Goal: Transaction & Acquisition: Book appointment/travel/reservation

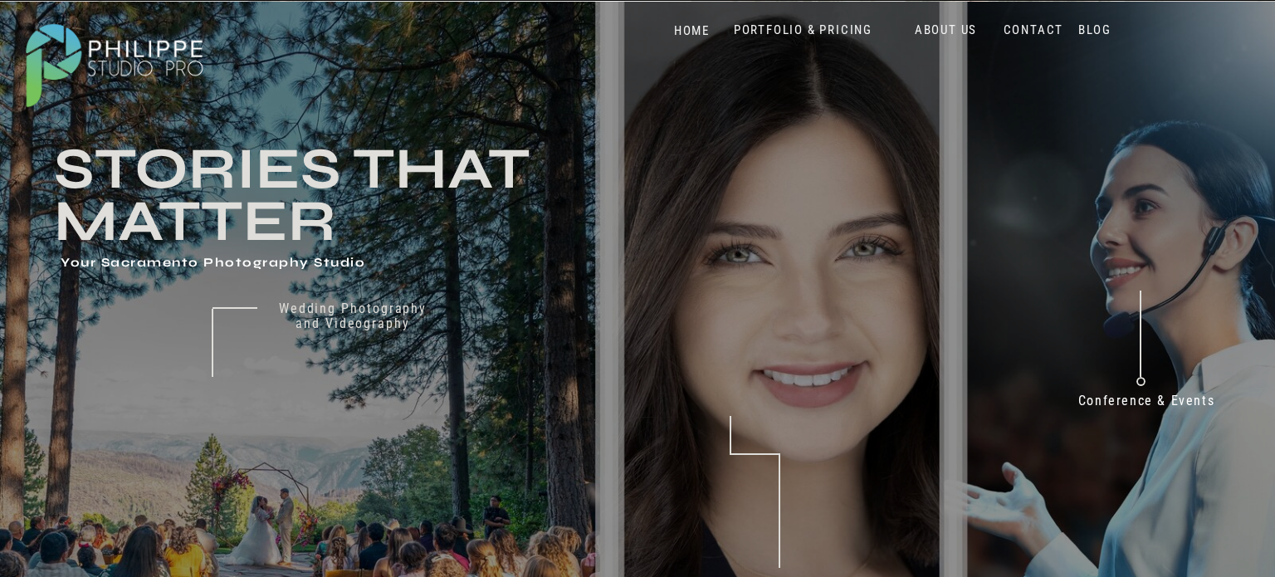
scroll to position [48, 0]
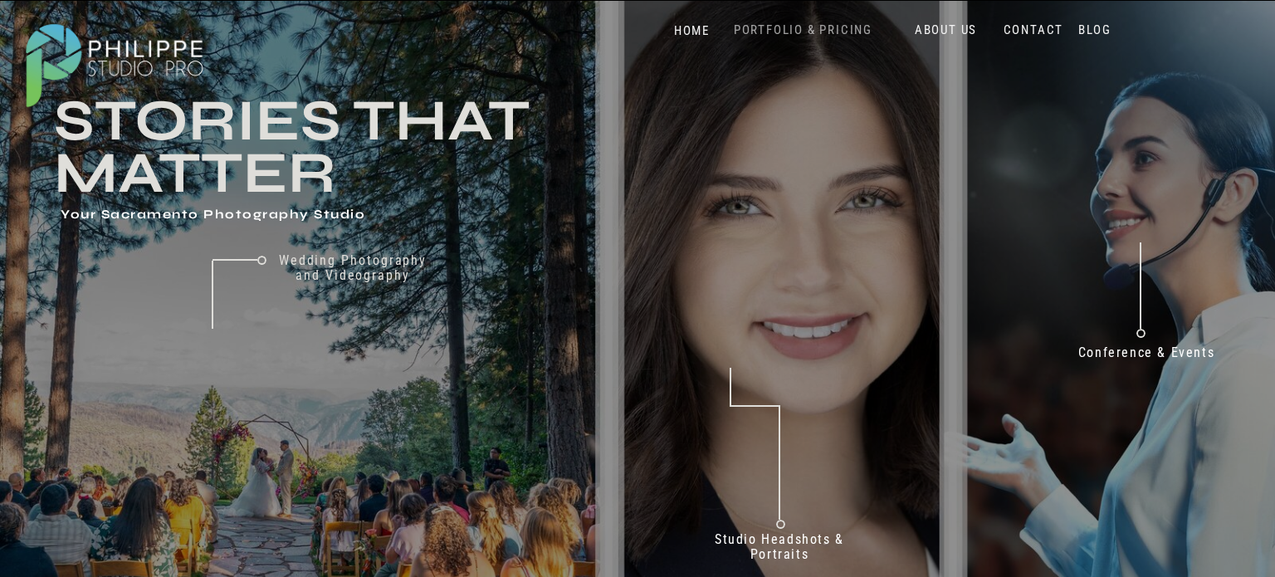
click at [811, 29] on nav "PORTFOLIO & PRICING" at bounding box center [803, 30] width 152 height 16
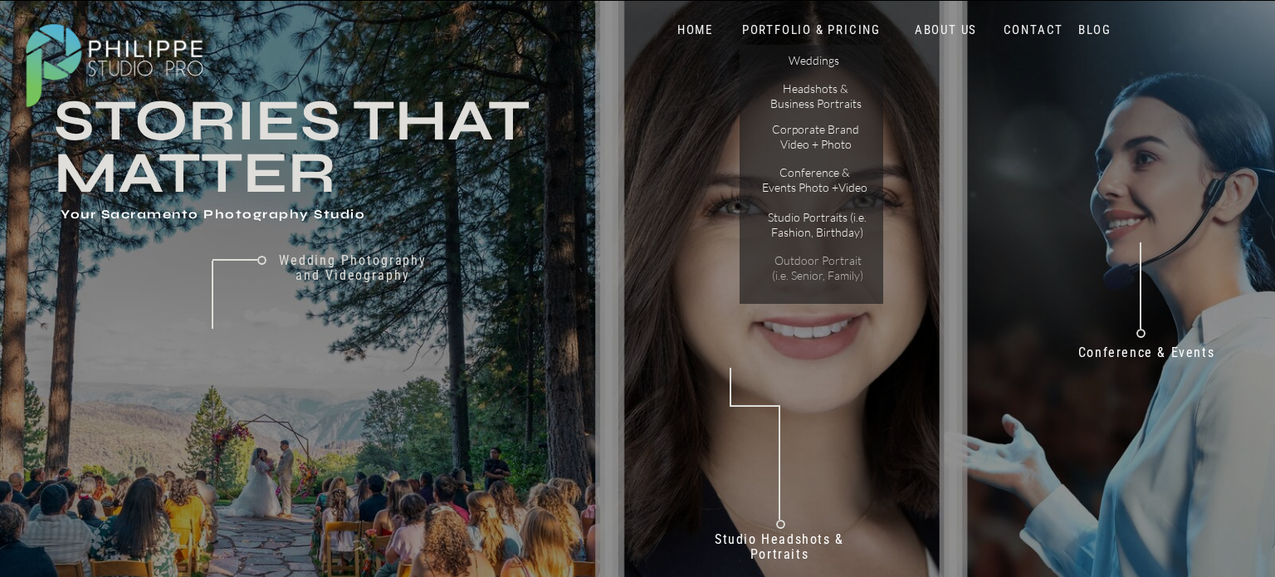
click at [809, 282] on p "Outdoor Portrait (i.e. Senior, Family)" at bounding box center [817, 267] width 105 height 29
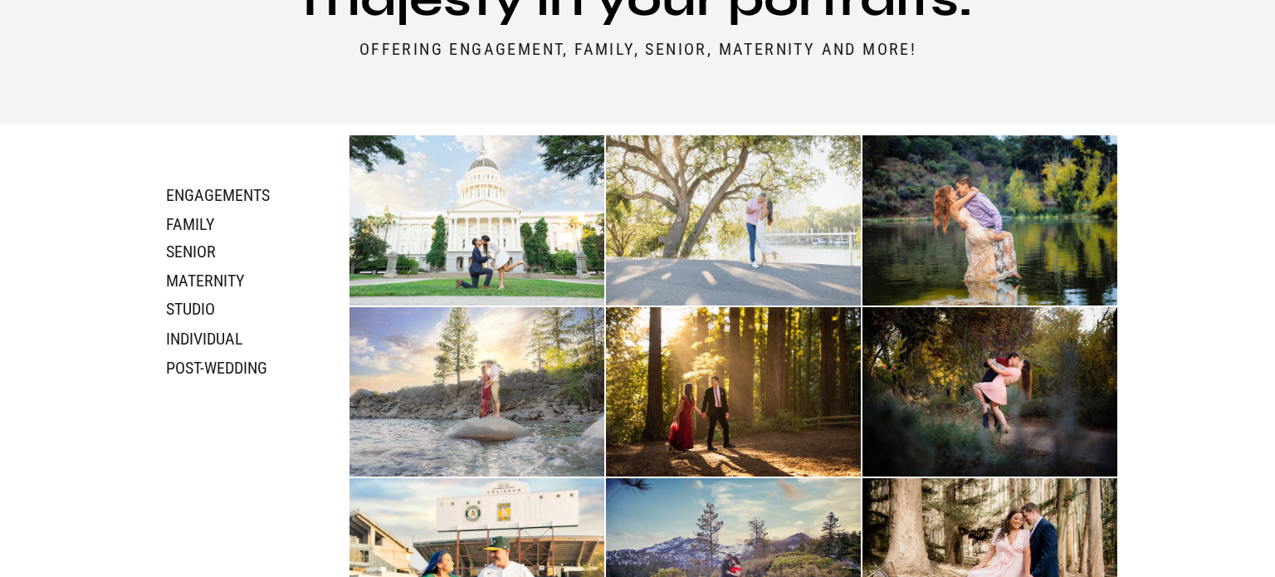
scroll to position [836, 0]
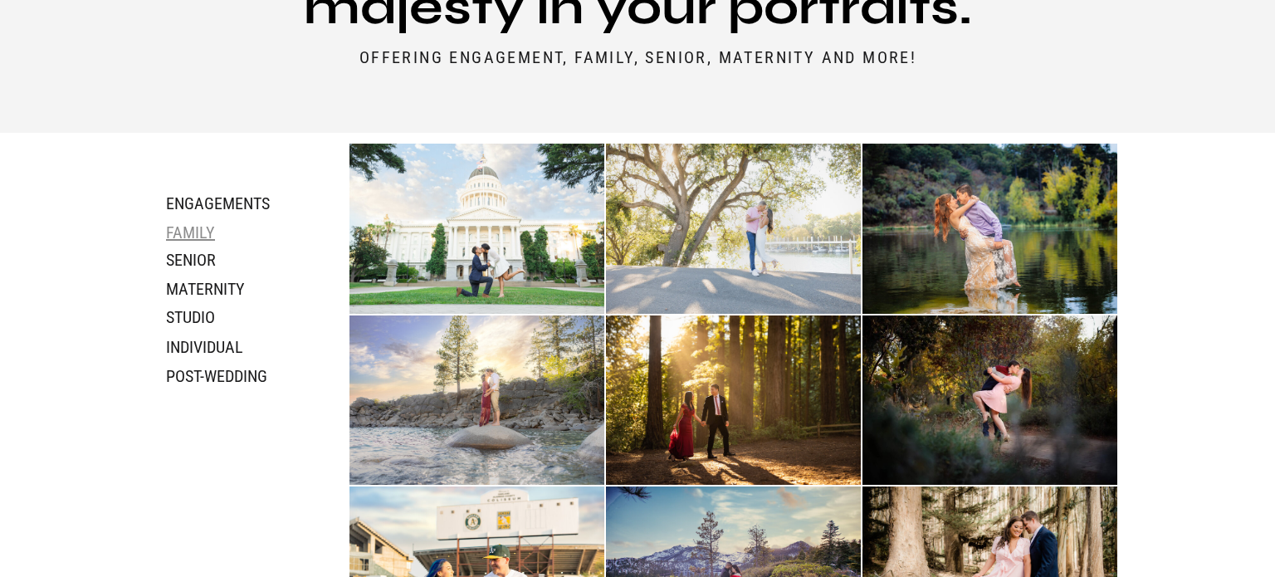
click at [196, 224] on h3 "family" at bounding box center [210, 231] width 88 height 18
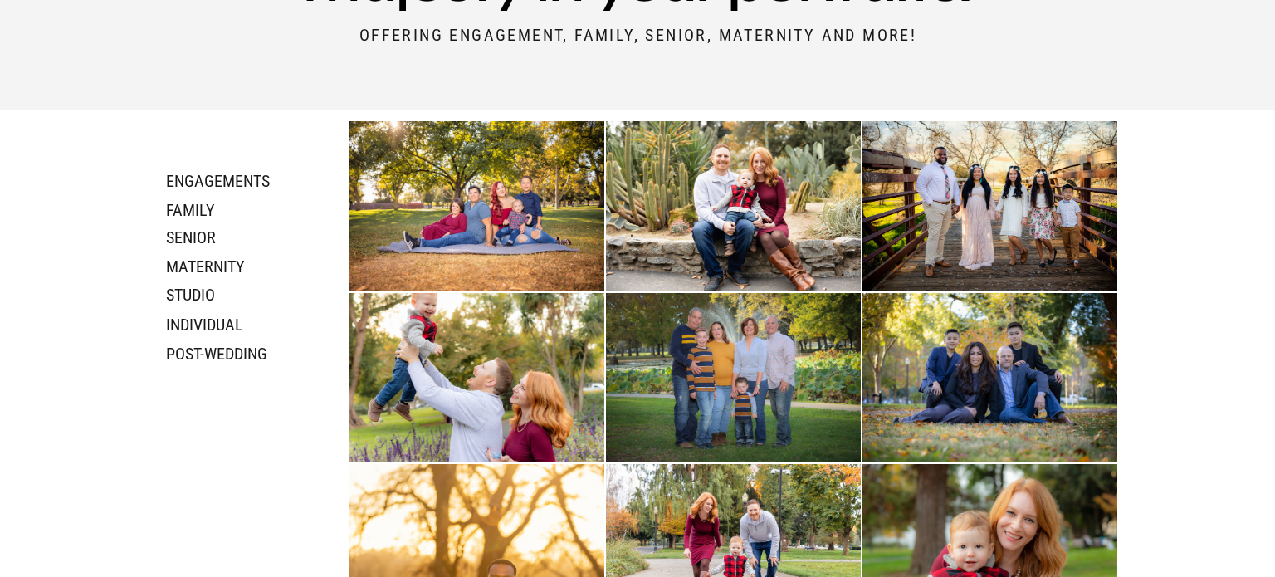
scroll to position [862, 0]
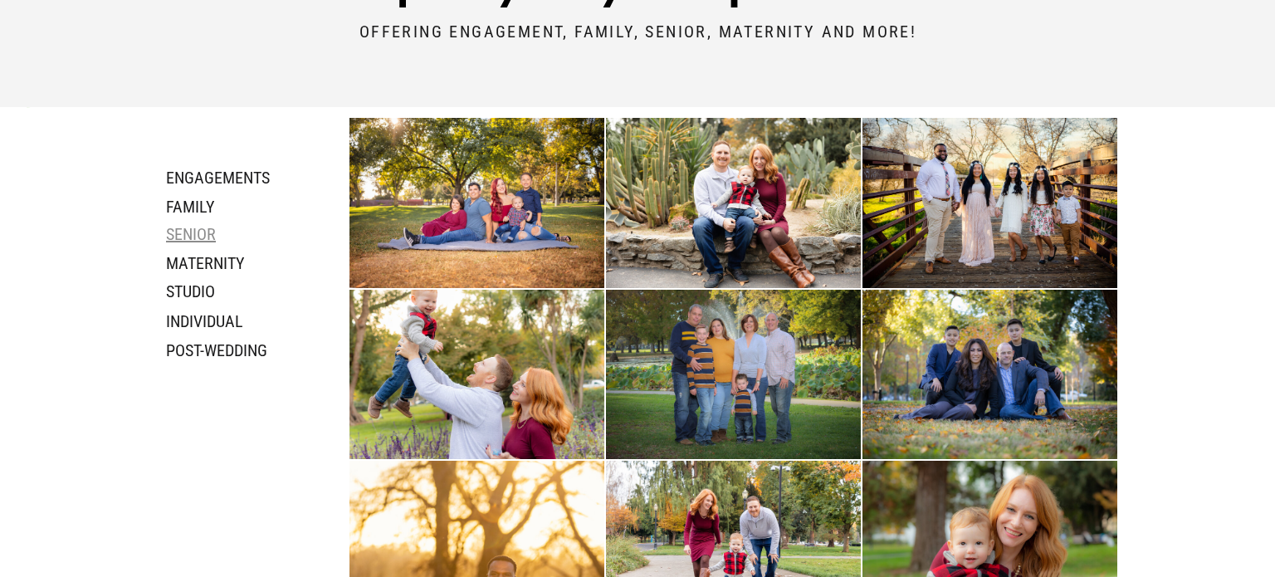
click at [186, 233] on h3 "Senior" at bounding box center [230, 233] width 129 height 19
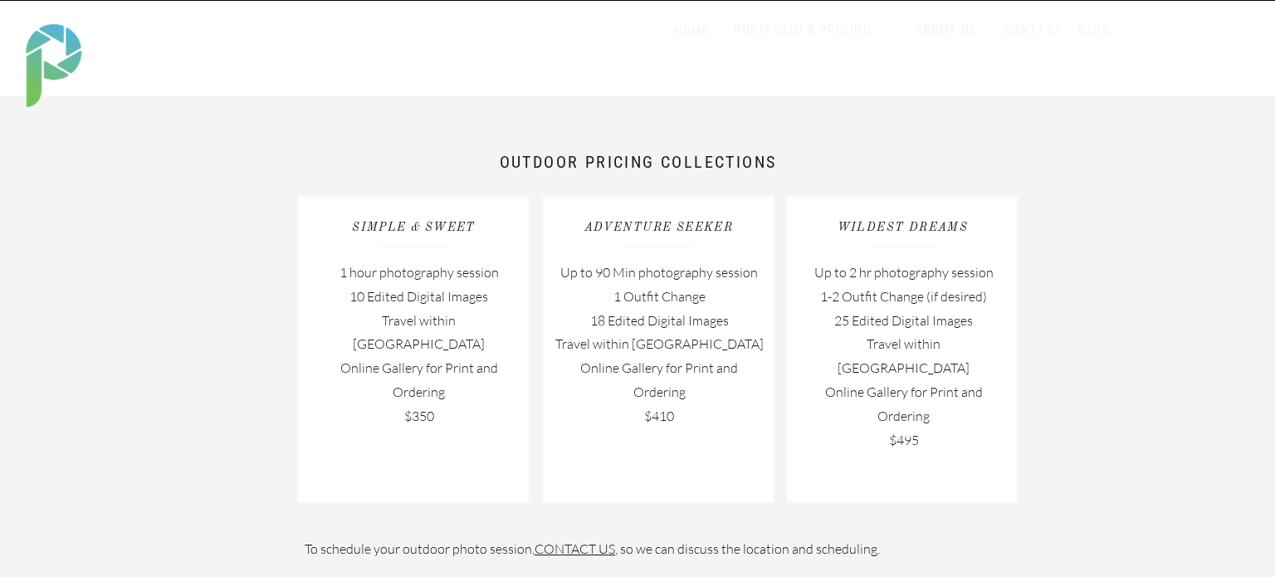
scroll to position [2007, 0]
